Goal: Information Seeking & Learning: Learn about a topic

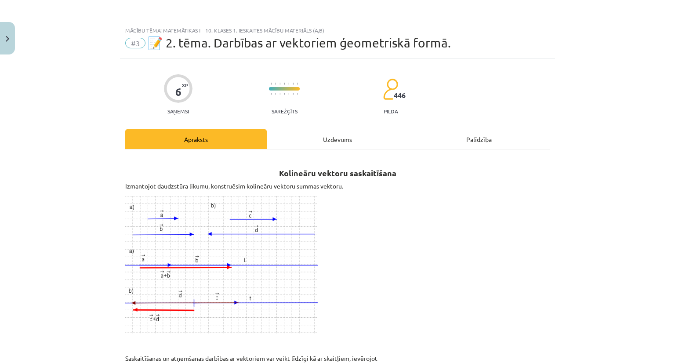
scroll to position [380, 0]
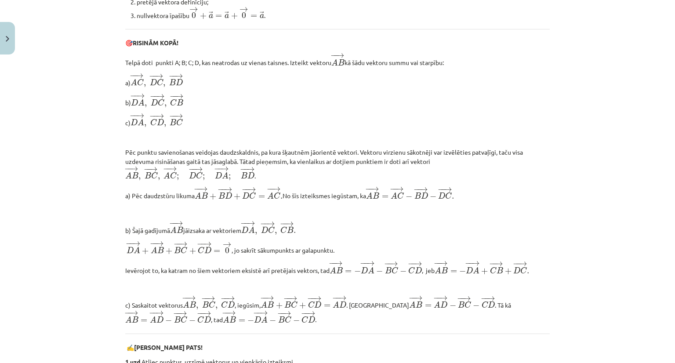
click at [177, 195] on p "a) Pēc daudzstūru likuma − − → A B + − − → B D + − − → D C = − − → A C . A B → …" at bounding box center [337, 193] width 424 height 15
click at [179, 196] on p "a) Pēc daudzstūru likuma − − → A B + − − → B D + − − → D C = − − → A C . A B → …" at bounding box center [337, 193] width 424 height 15
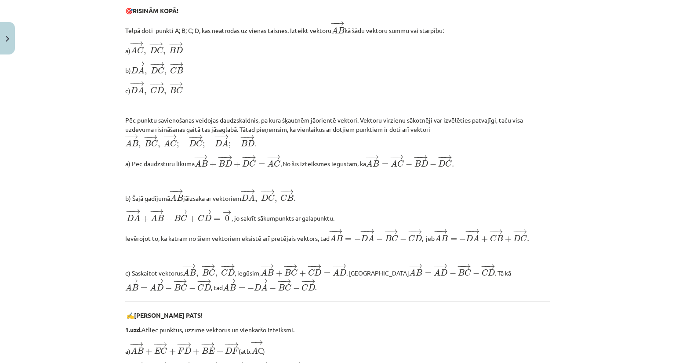
scroll to position [411, 0]
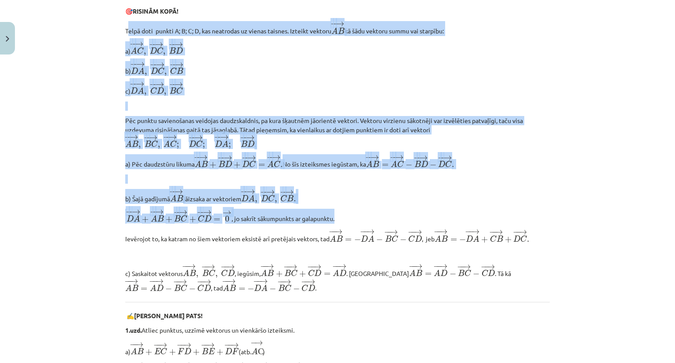
drag, startPoint x: 123, startPoint y: 29, endPoint x: 418, endPoint y: 231, distance: 357.5
click at [418, 231] on div "Kolineāru vektoru saskaitīšana Izmantojot daudzstūra likumu, konstruēsim koline…" at bounding box center [337, 133] width 424 height 775
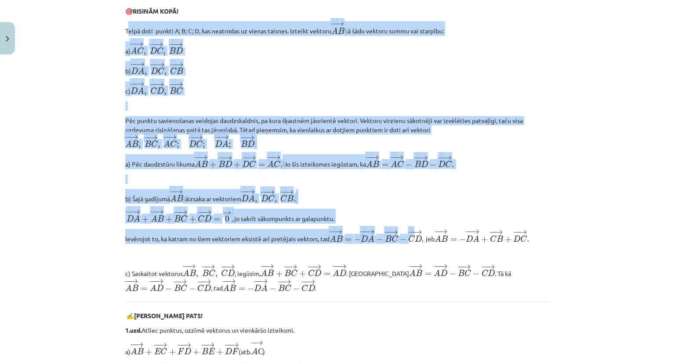
click at [396, 204] on p "b) Šajā gadījumā − − → A B A B → jāizsaka ar vektoriem − − → D A , − − → D C , …" at bounding box center [337, 196] width 424 height 15
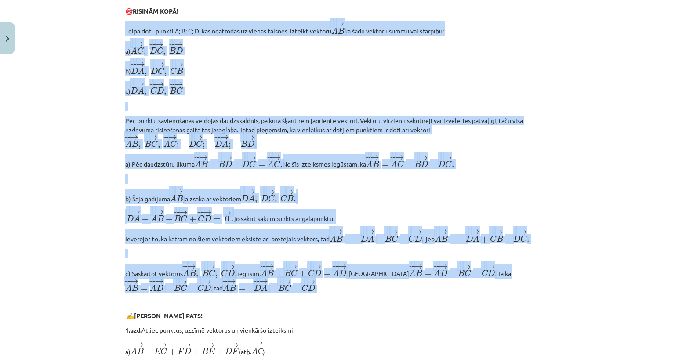
drag, startPoint x: 122, startPoint y: 30, endPoint x: 319, endPoint y: 291, distance: 326.6
click at [319, 291] on div "Kolineāru vektoru saskaitīšana Izmantojot daudzstūra likumu, konstruēsim koline…" at bounding box center [337, 133] width 424 height 775
copy div "Telpā doti punkti A; B; C; D, kas neatrodas uz vienas taisnes. Izteikt vektoru …"
click at [192, 104] on p at bounding box center [337, 105] width 424 height 9
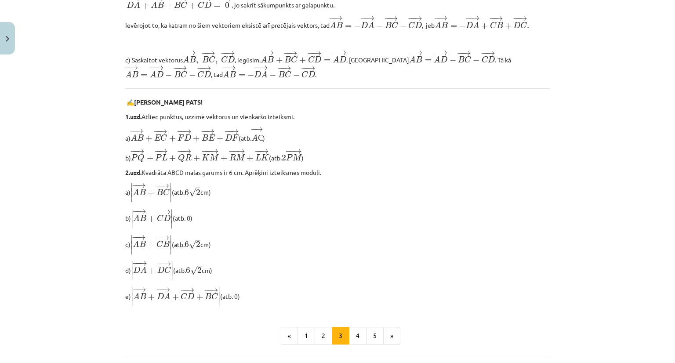
scroll to position [625, 0]
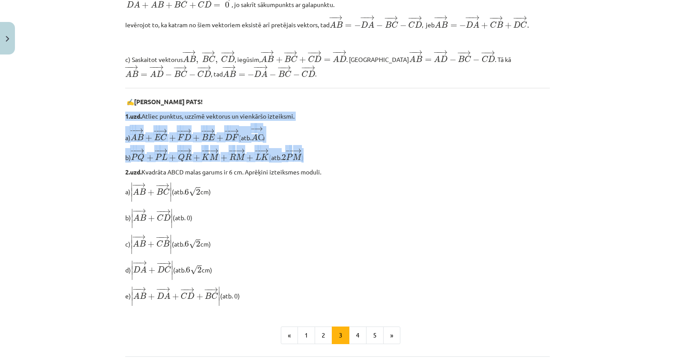
drag, startPoint x: 123, startPoint y: 120, endPoint x: 322, endPoint y: 164, distance: 204.1
copy div "1.uzd. Atliec punktus, uzzīmē vektorus un vienkāršo izteiksmi. a) − − → A B + −…"
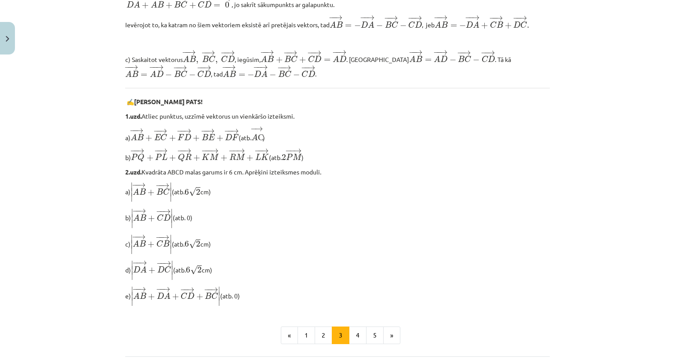
click at [411, 198] on p "a) ∣ ∣ ∣ − − → A B + − − → B C ∣ ∣ ∣ | A B → + B C → | (atb. 6 √ 2 6 2 cm)" at bounding box center [337, 192] width 424 height 21
click at [352, 344] on button "4" at bounding box center [358, 335] width 18 height 18
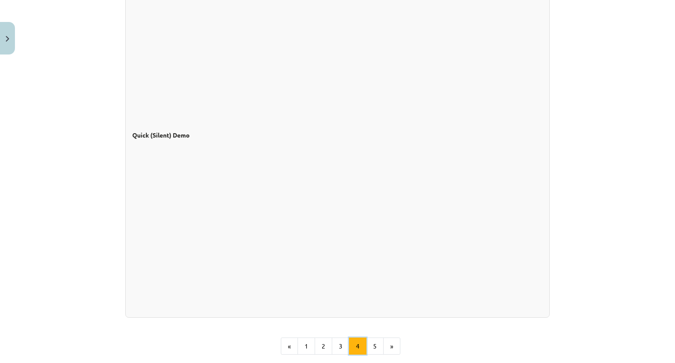
scroll to position [767, 0]
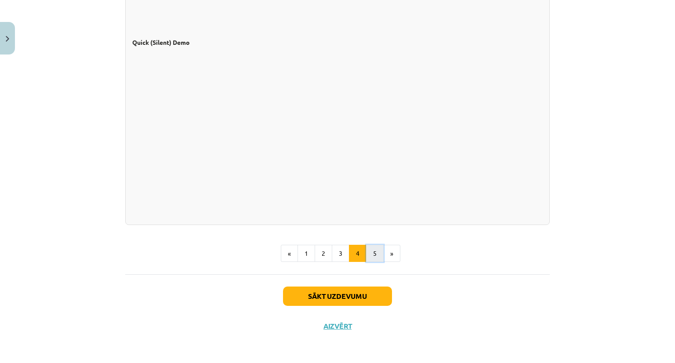
click at [366, 257] on button "5" at bounding box center [375, 254] width 18 height 18
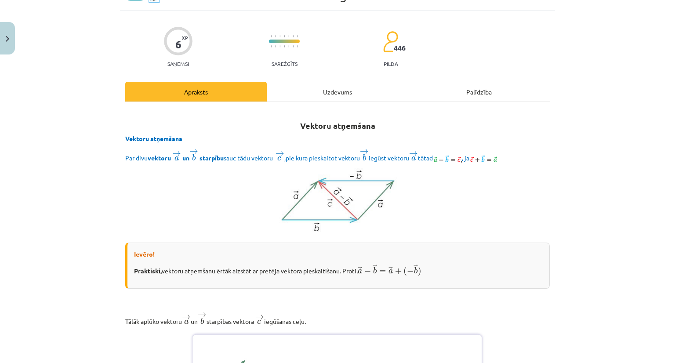
scroll to position [47, 0]
click at [336, 90] on div "Uzdevums" at bounding box center [337, 92] width 141 height 20
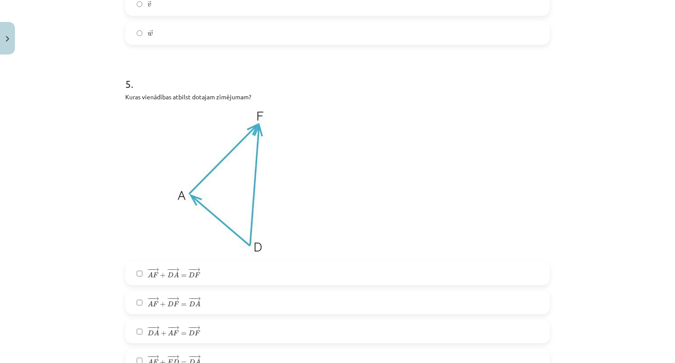
scroll to position [1233, 0]
click at [173, 332] on span "F" at bounding box center [176, 332] width 6 height 5
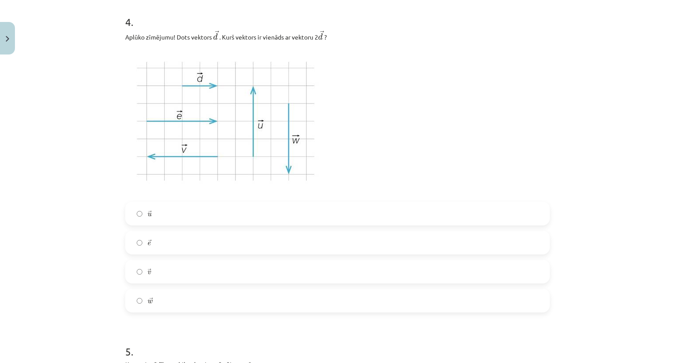
scroll to position [963, 0]
click at [140, 241] on label "→ e e →" at bounding box center [337, 245] width 422 height 22
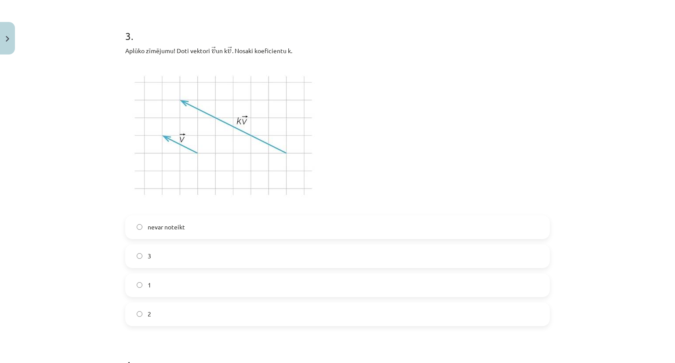
scroll to position [621, 0]
click at [148, 233] on label "nevar noteikt" at bounding box center [337, 228] width 422 height 22
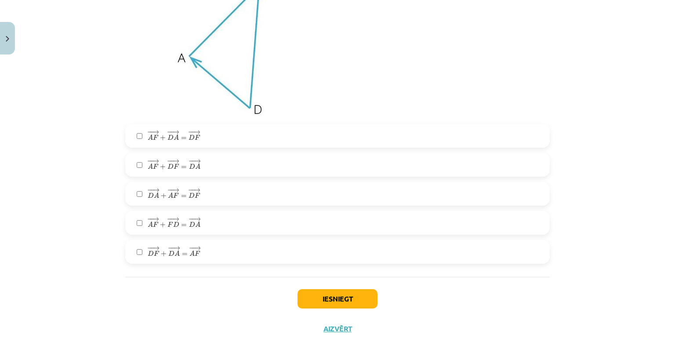
scroll to position [1373, 0]
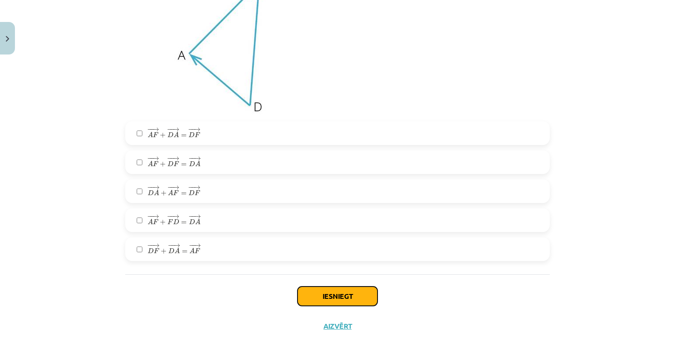
click at [326, 299] on button "Iesniegt" at bounding box center [337, 295] width 80 height 19
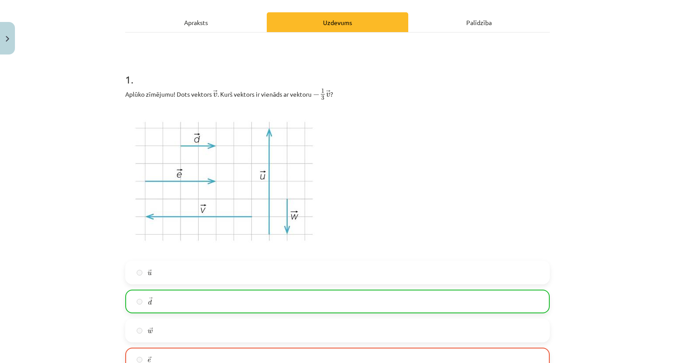
scroll to position [111, 0]
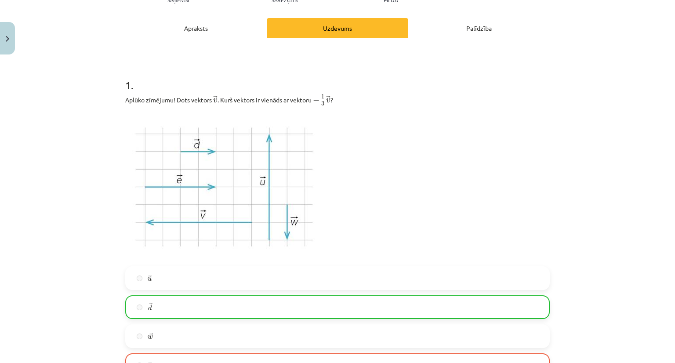
click at [187, 28] on div "Apraksts" at bounding box center [195, 28] width 141 height 20
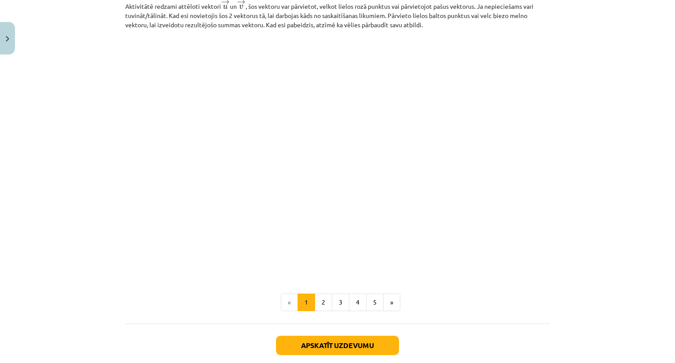
scroll to position [1334, 0]
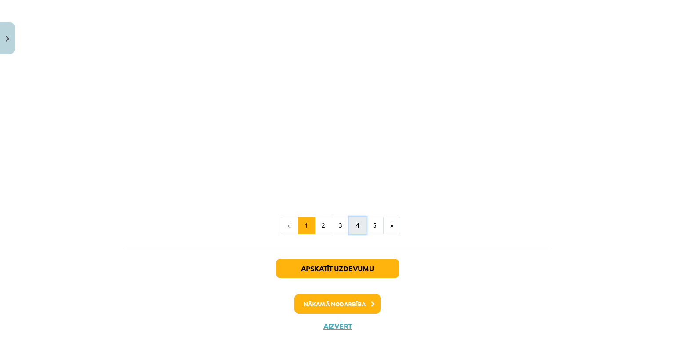
click at [349, 229] on button "4" at bounding box center [358, 225] width 18 height 18
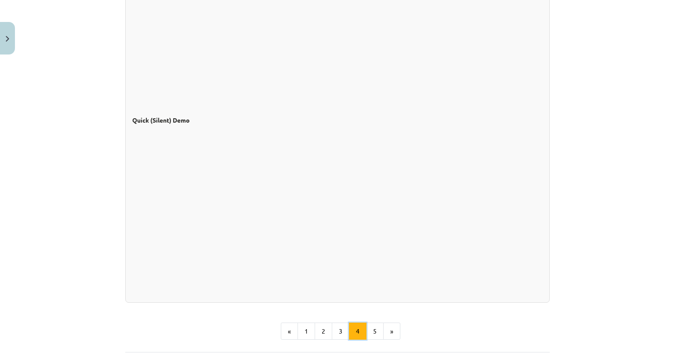
scroll to position [794, 0]
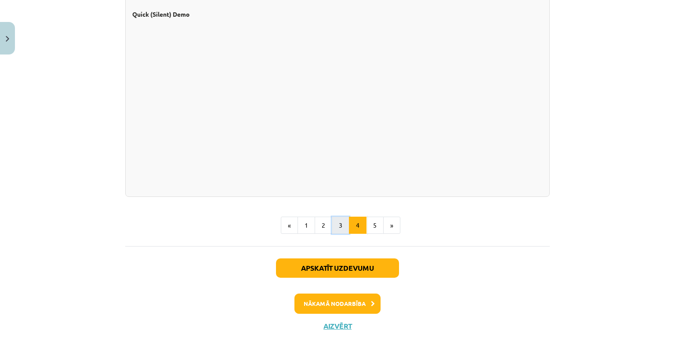
click at [336, 227] on button "3" at bounding box center [341, 225] width 18 height 18
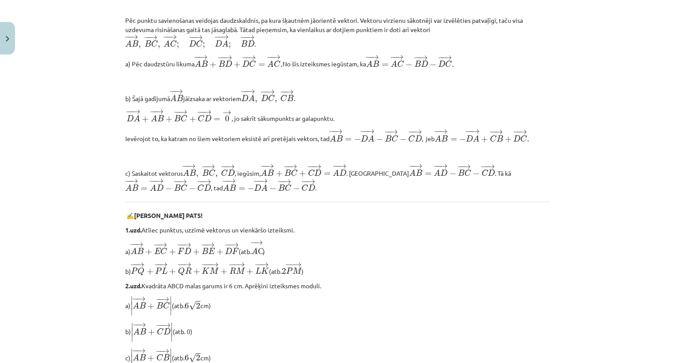
scroll to position [743, 0]
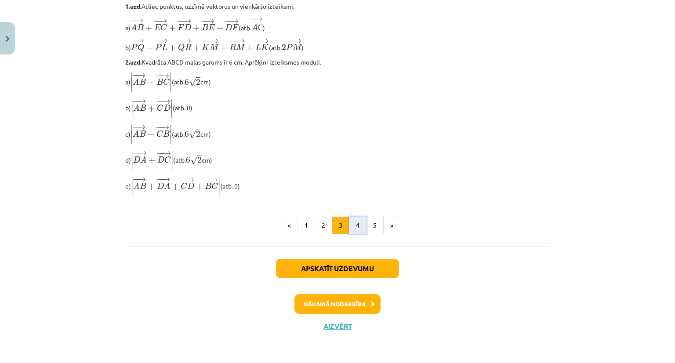
click at [353, 223] on button "4" at bounding box center [358, 225] width 18 height 18
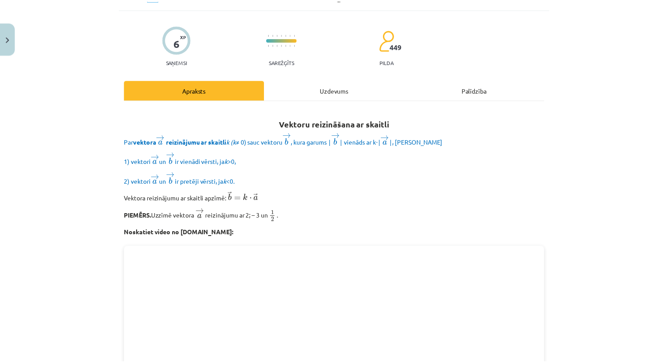
scroll to position [15, 0]
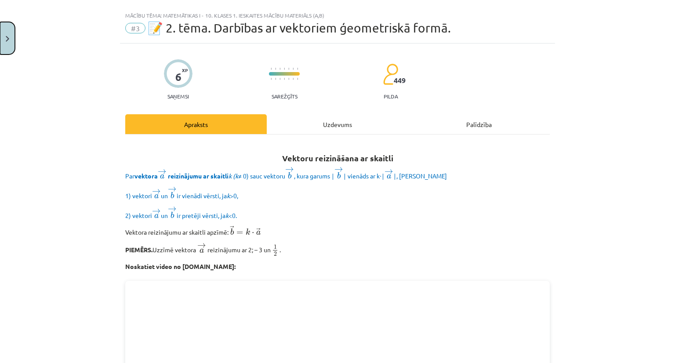
click at [4, 37] on button "Close" at bounding box center [7, 38] width 15 height 32
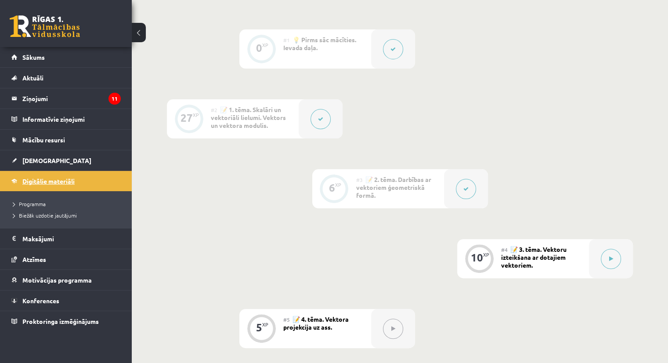
click at [69, 181] on span "Digitālie materiāli" at bounding box center [48, 181] width 52 height 8
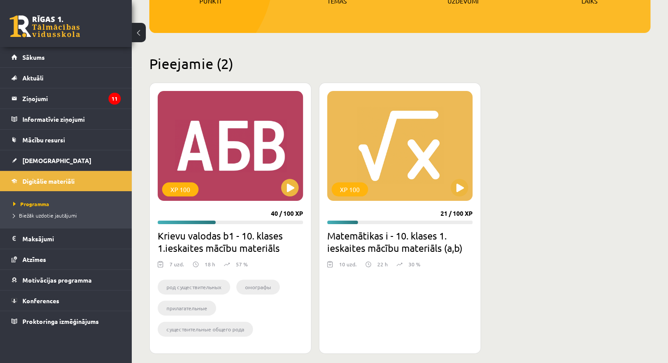
scroll to position [224, 0]
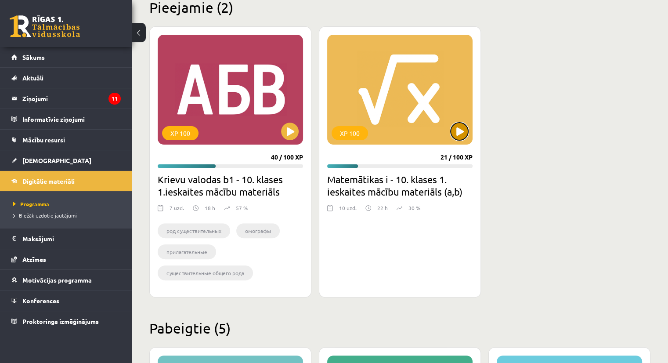
click at [463, 130] on button at bounding box center [460, 132] width 18 height 18
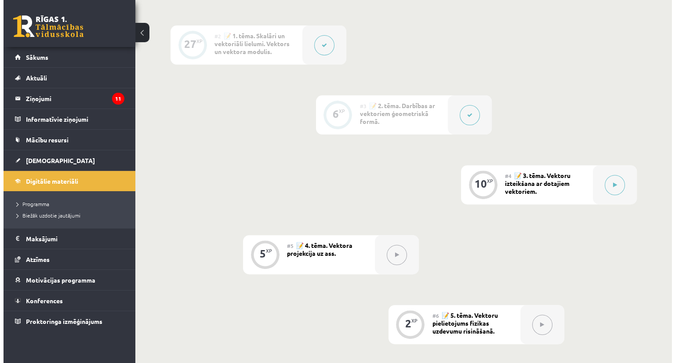
scroll to position [282, 0]
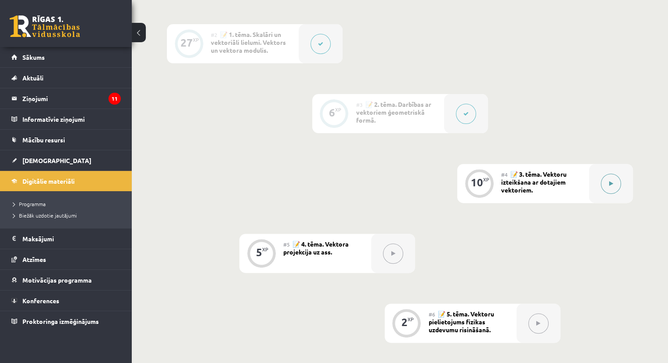
click at [614, 194] on button at bounding box center [611, 183] width 20 height 20
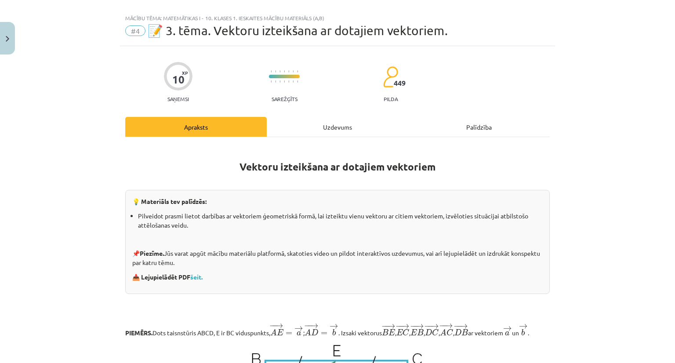
scroll to position [0, 0]
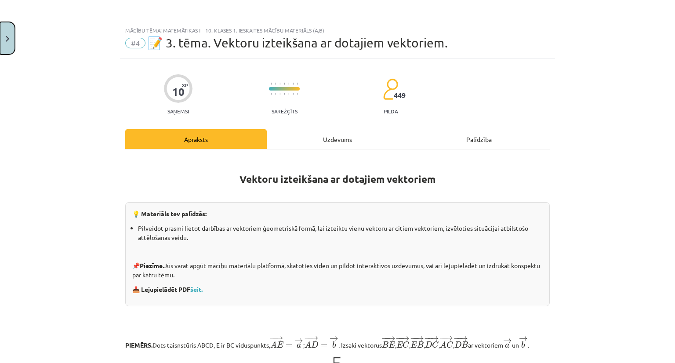
click at [7, 33] on button "Close" at bounding box center [7, 38] width 15 height 32
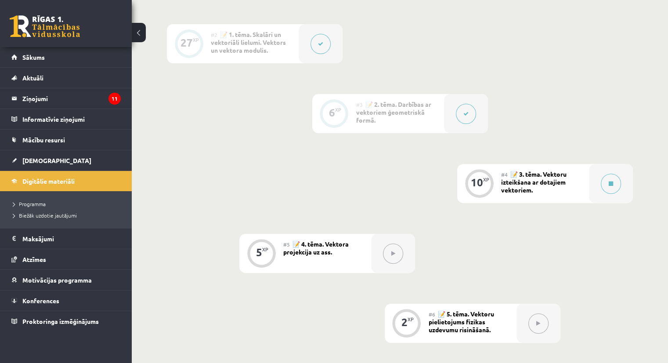
click at [470, 123] on button at bounding box center [466, 114] width 20 height 20
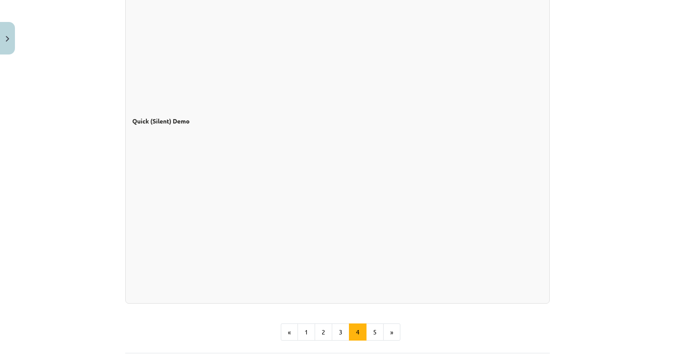
scroll to position [703, 0]
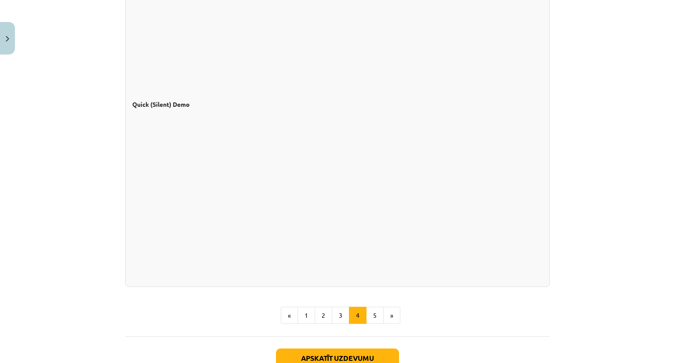
click at [625, 119] on div "Mācību tēma: Matemātikas i - 10. klases 1. ieskaites mācību materiāls (a,b) #3 …" at bounding box center [337, 181] width 675 height 363
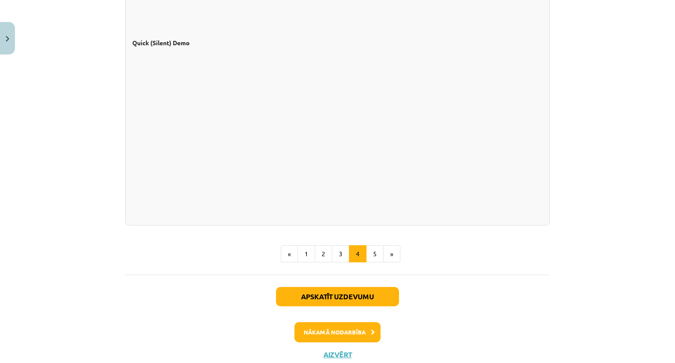
scroll to position [794, 0]
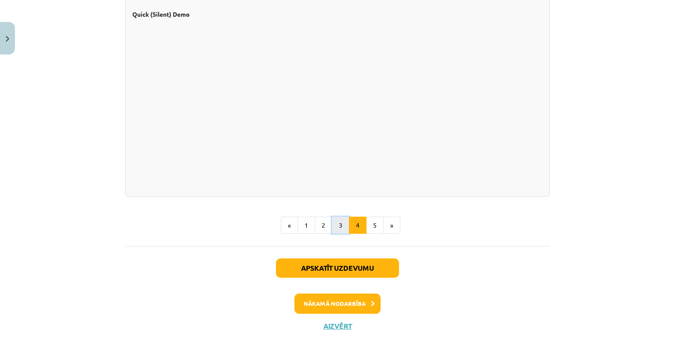
click at [333, 225] on button "3" at bounding box center [341, 225] width 18 height 18
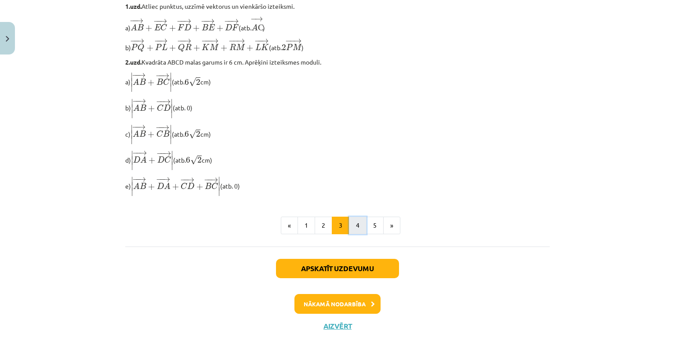
click at [354, 220] on button "4" at bounding box center [358, 225] width 18 height 18
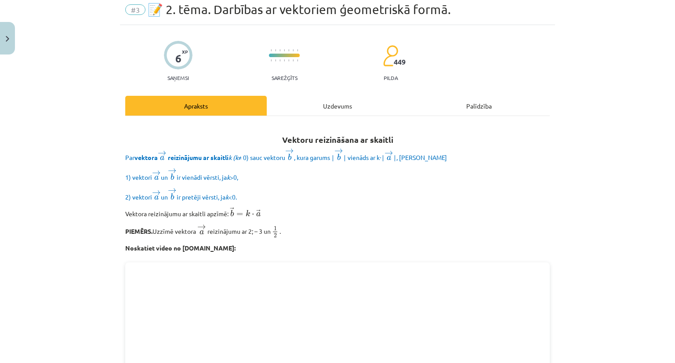
scroll to position [33, 0]
